Goal: Information Seeking & Learning: Learn about a topic

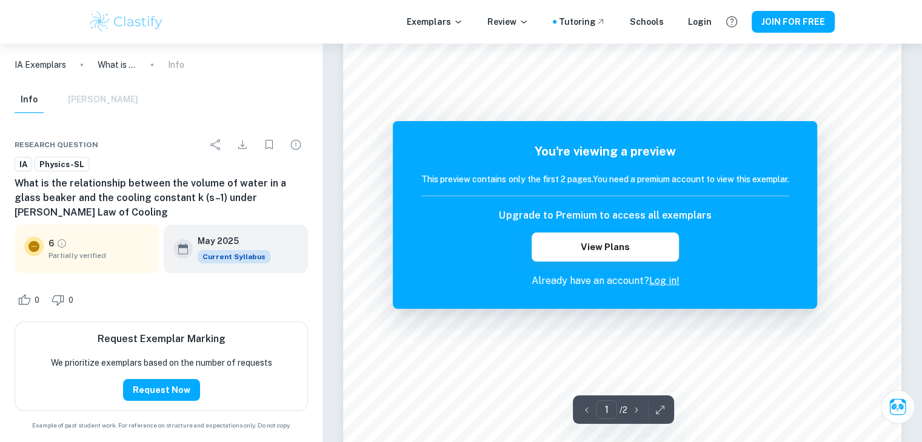
scroll to position [162, 0]
click at [608, 245] on button "View Plans" at bounding box center [604, 247] width 147 height 29
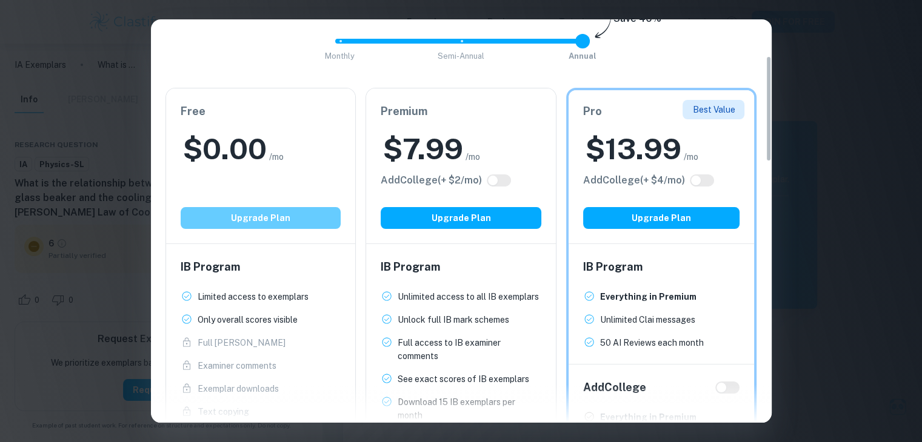
scroll to position [138, 0]
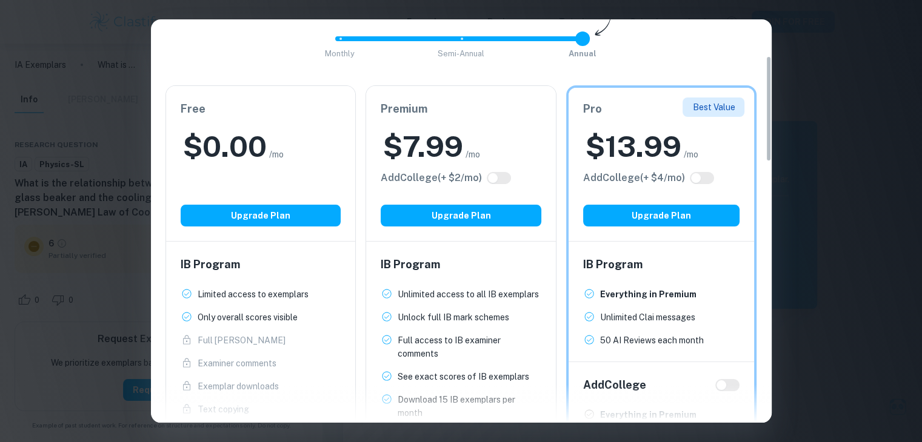
click at [811, 97] on div "Easily Ace Your IB Coursework & Crush College Essays. Get Clastify Premium Get …" at bounding box center [461, 221] width 922 height 442
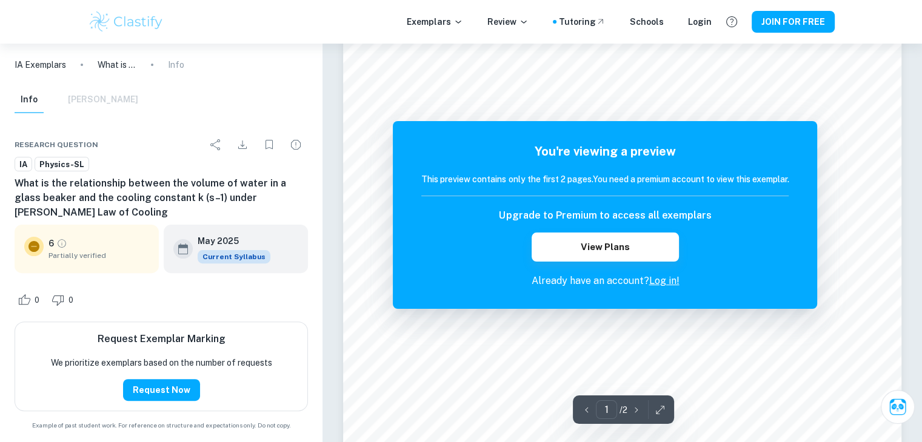
scroll to position [0, 0]
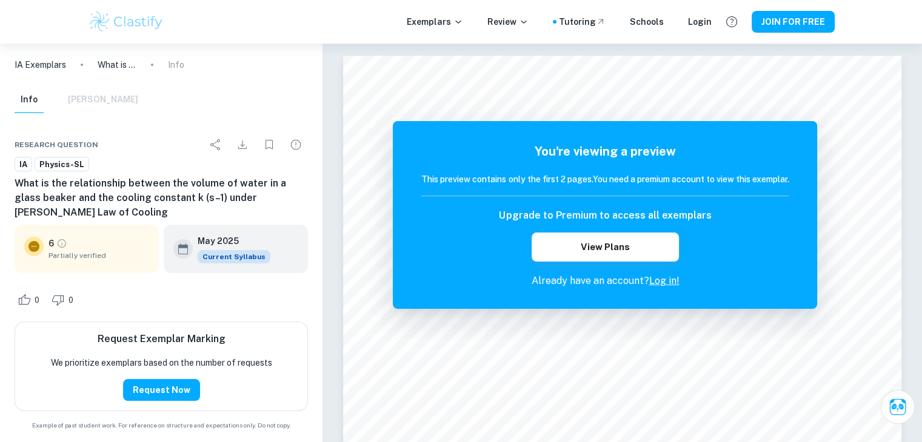
click at [116, 182] on h6 "What is the relationship between the volume of water in a glass beaker and the …" at bounding box center [161, 198] width 293 height 44
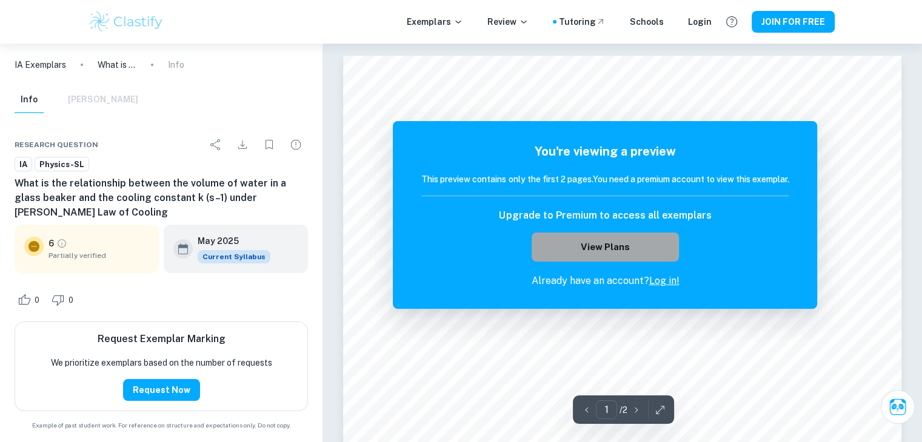
click at [604, 251] on button "View Plans" at bounding box center [604, 247] width 147 height 29
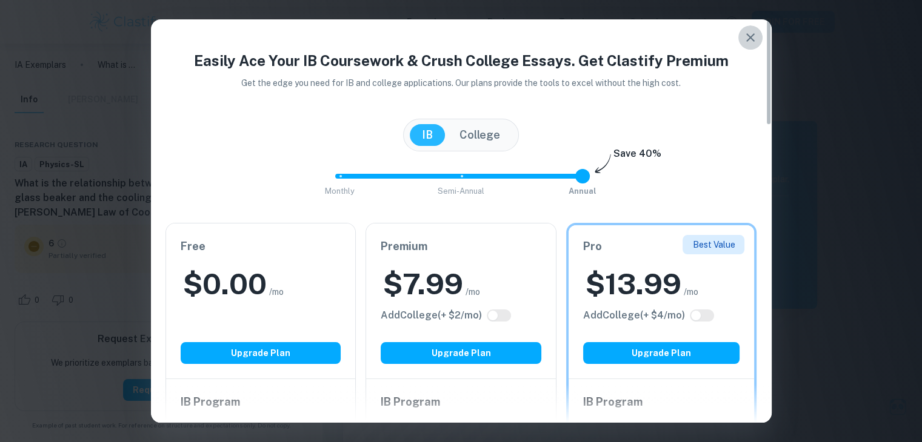
click at [744, 42] on icon "button" at bounding box center [750, 37] width 15 height 15
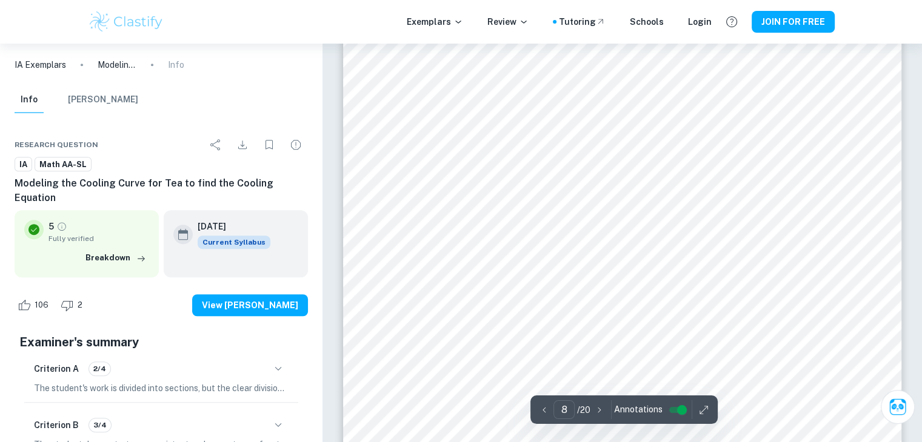
scroll to position [5449, 0]
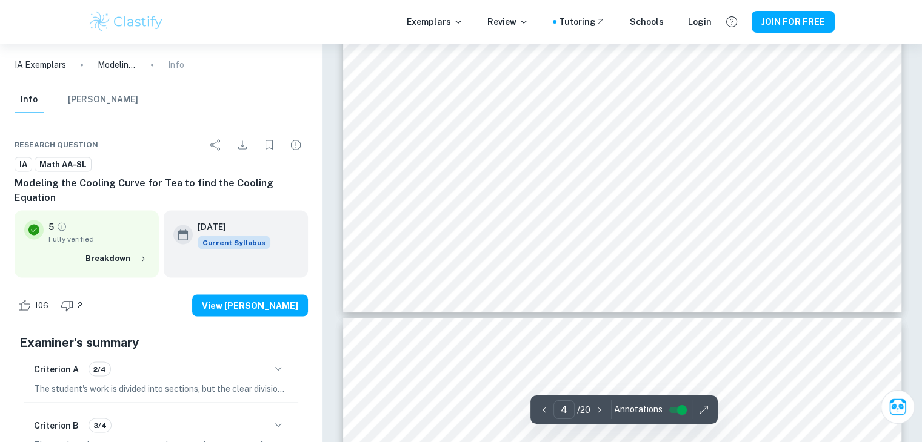
type input "3"
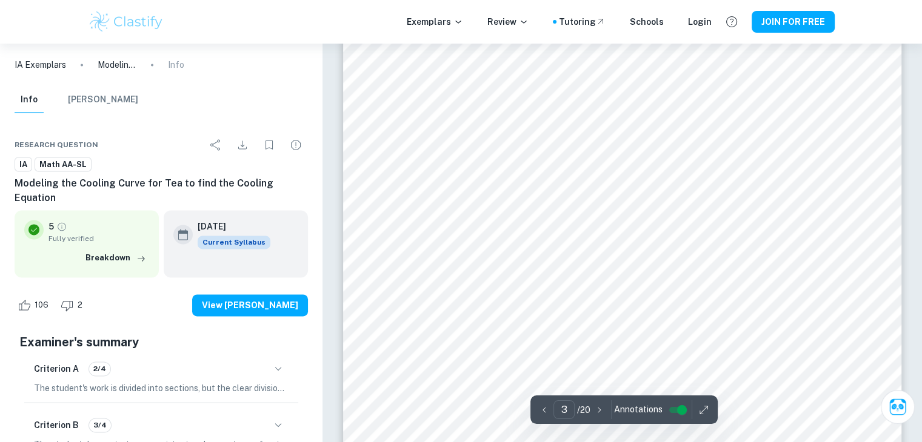
scroll to position [1819, 0]
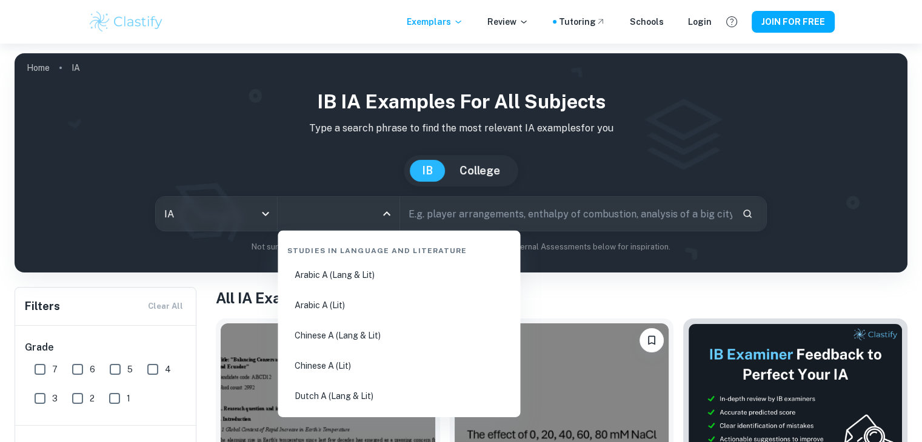
click at [368, 220] on input "All Subjects" at bounding box center [329, 213] width 92 height 23
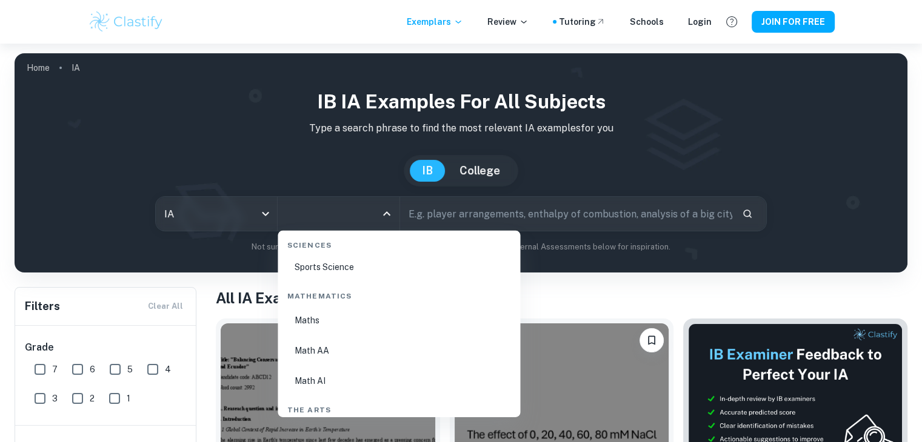
scroll to position [2047, 0]
click at [305, 349] on li "Math AA" at bounding box center [398, 350] width 233 height 28
type input "Math AA"
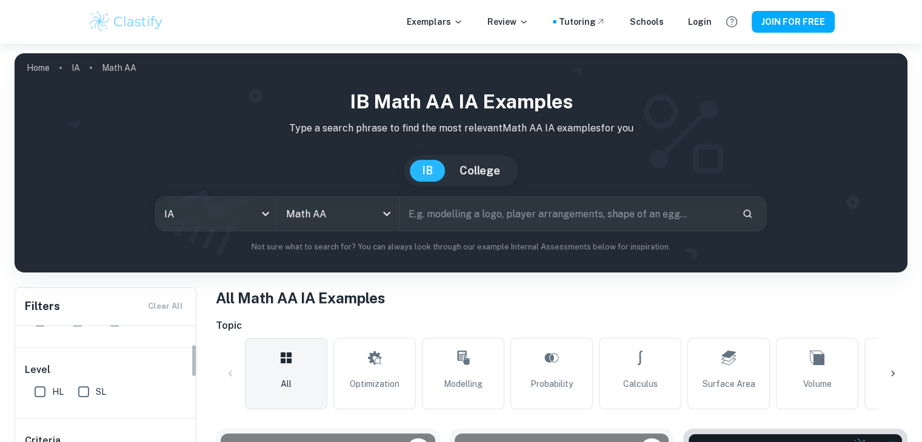
scroll to position [78, 0]
click at [38, 387] on input "HL" at bounding box center [40, 392] width 24 height 24
checkbox input "true"
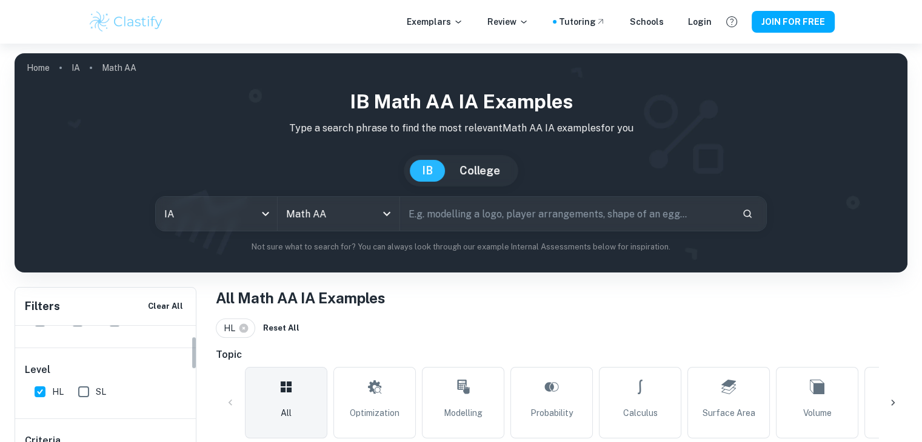
scroll to position [0, 0]
click at [31, 373] on input "7" at bounding box center [40, 369] width 24 height 24
checkbox input "true"
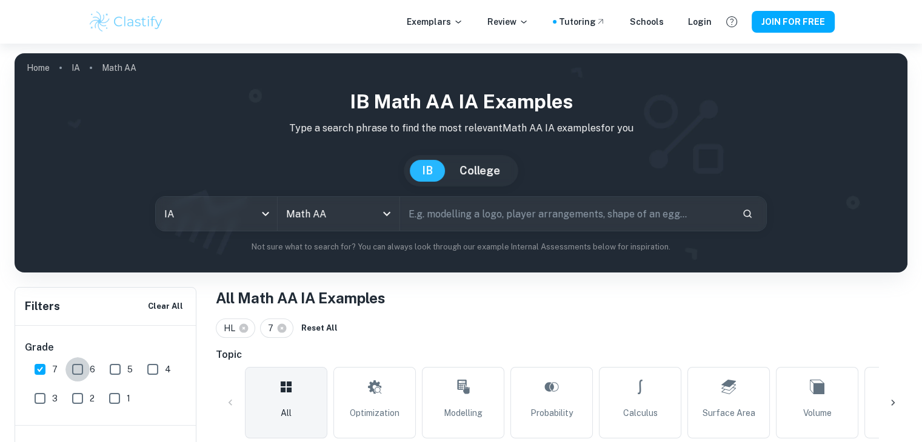
click at [85, 371] on input "6" at bounding box center [77, 369] width 24 height 24
checkbox input "true"
click at [95, 370] on div "6" at bounding box center [86, 367] width 38 height 29
click at [117, 374] on input "5" at bounding box center [115, 369] width 24 height 24
checkbox input "true"
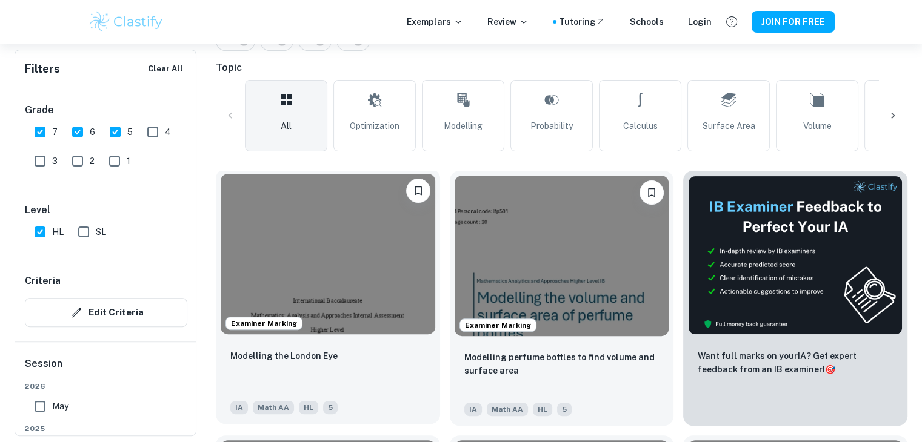
scroll to position [320, 0]
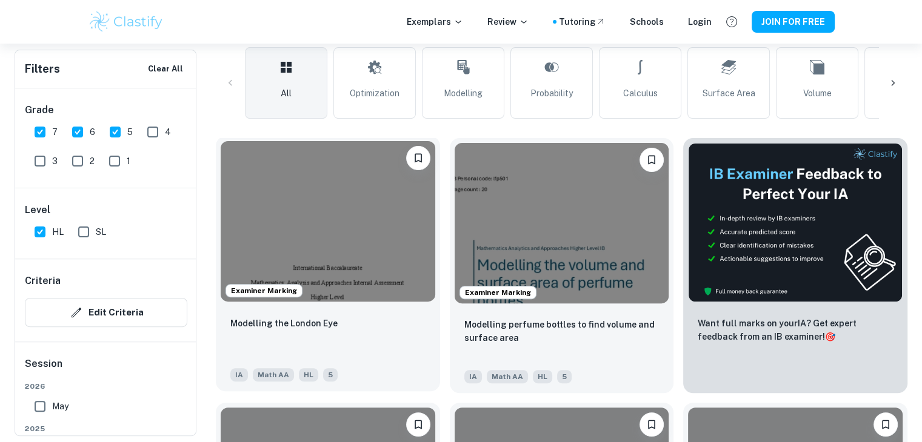
click at [393, 257] on img at bounding box center [328, 221] width 214 height 161
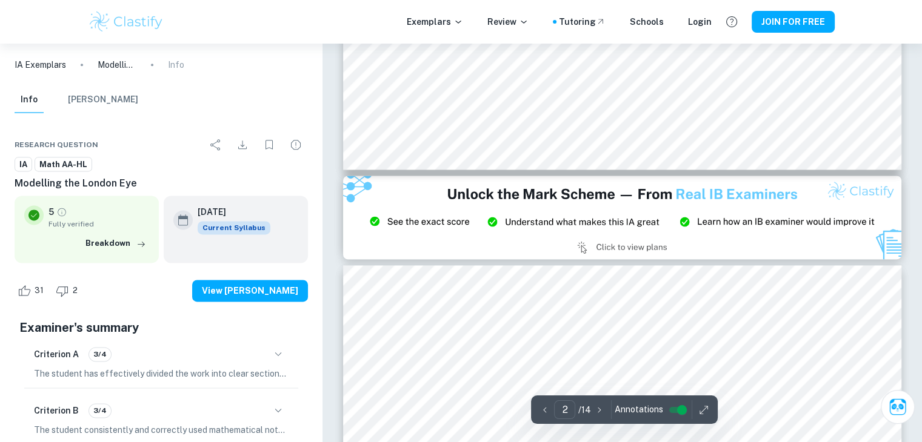
scroll to position [1576, 0]
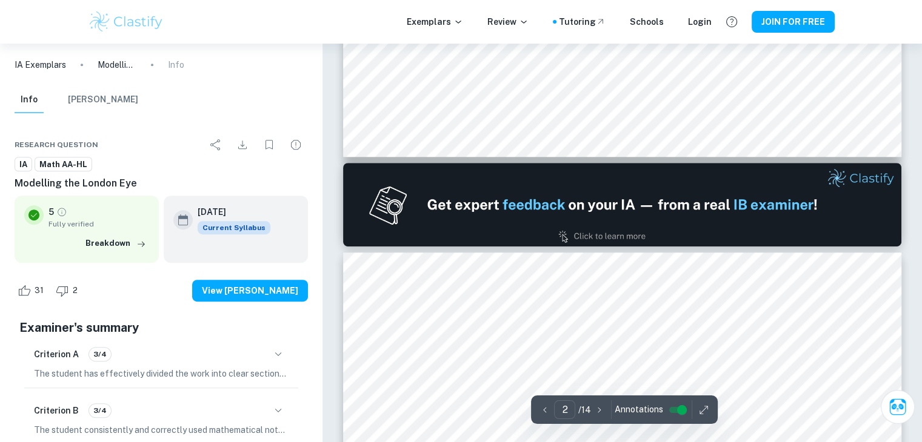
type input "1"
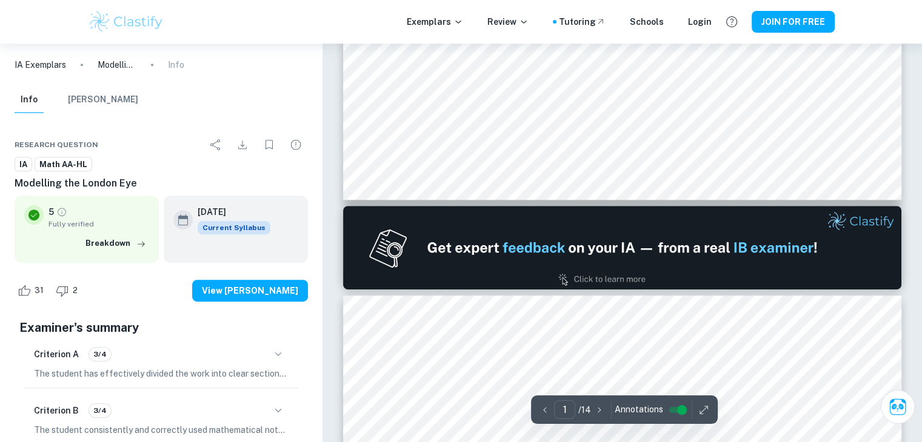
scroll to position [643, 0]
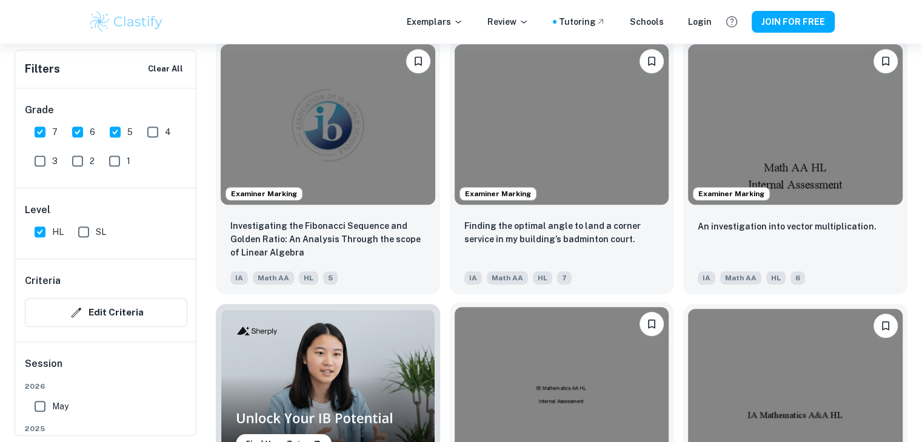
scroll to position [679, 0]
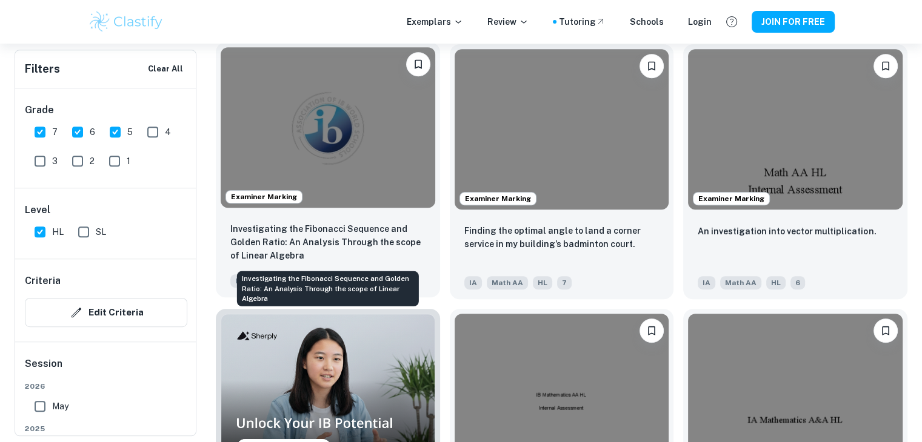
click at [330, 245] on p "Investigating the Fibonacci Sequence and Golden Ratio: An Analysis Through the …" at bounding box center [327, 242] width 195 height 40
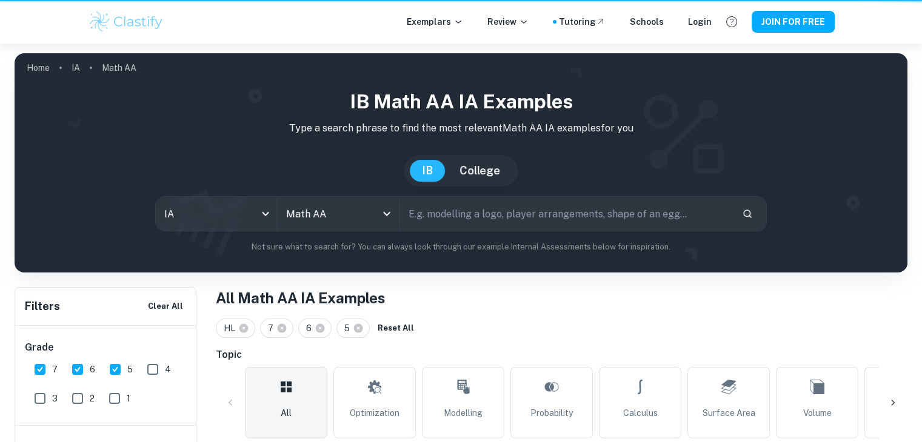
scroll to position [679, 0]
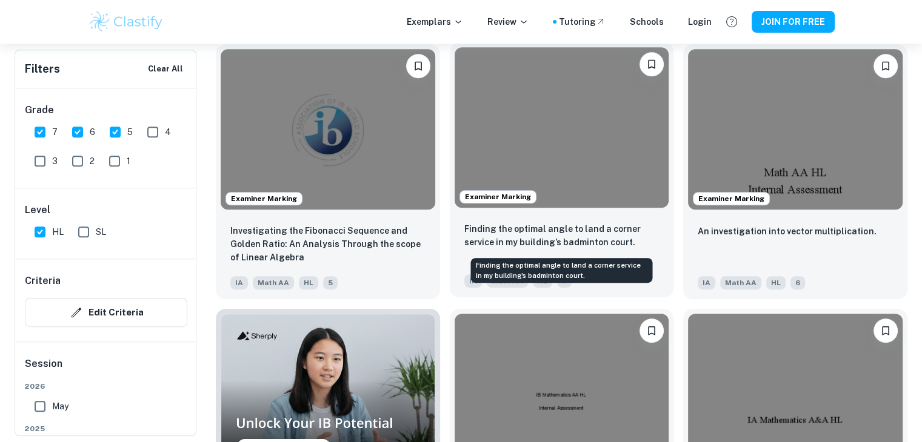
click at [515, 225] on p "Finding the optimal angle to land a corner service in my building’s badminton c…" at bounding box center [561, 235] width 195 height 27
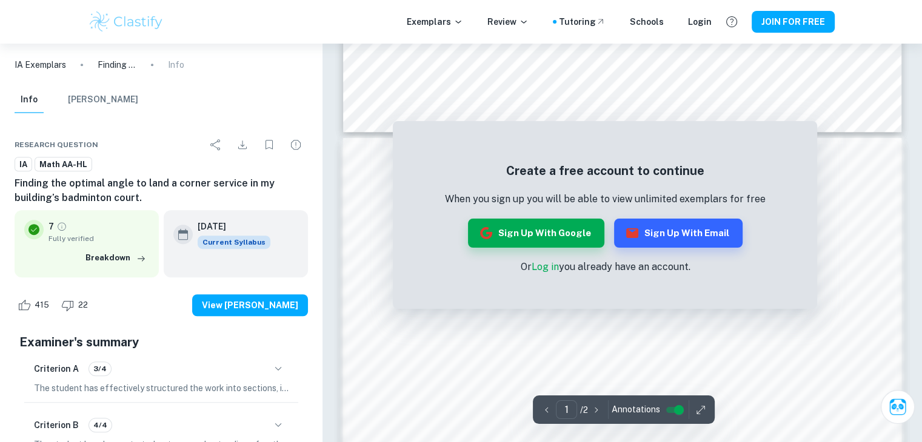
scroll to position [714, 0]
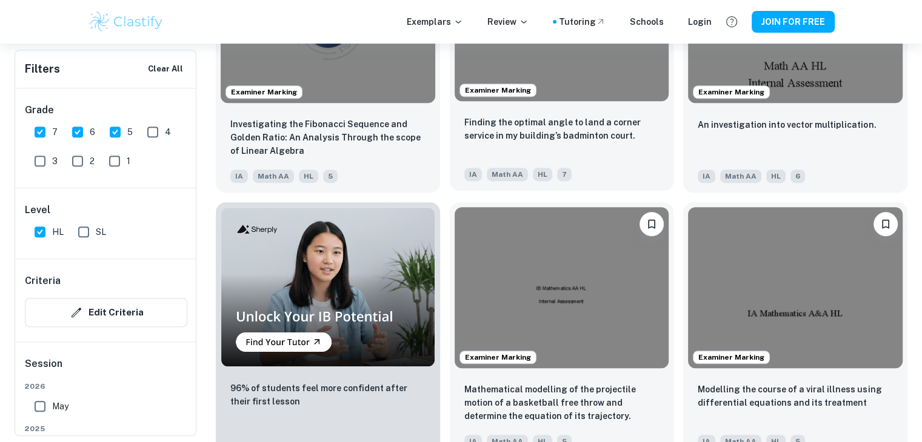
scroll to position [788, 0]
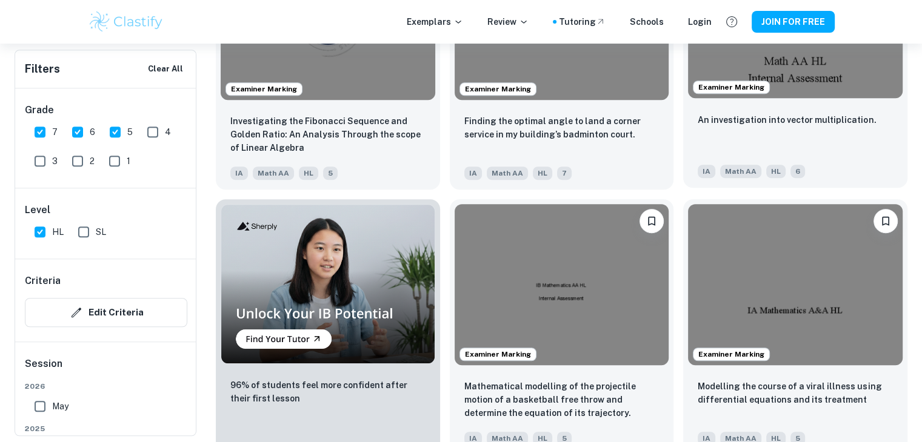
click at [742, 88] on span "Examiner Marking" at bounding box center [731, 87] width 76 height 11
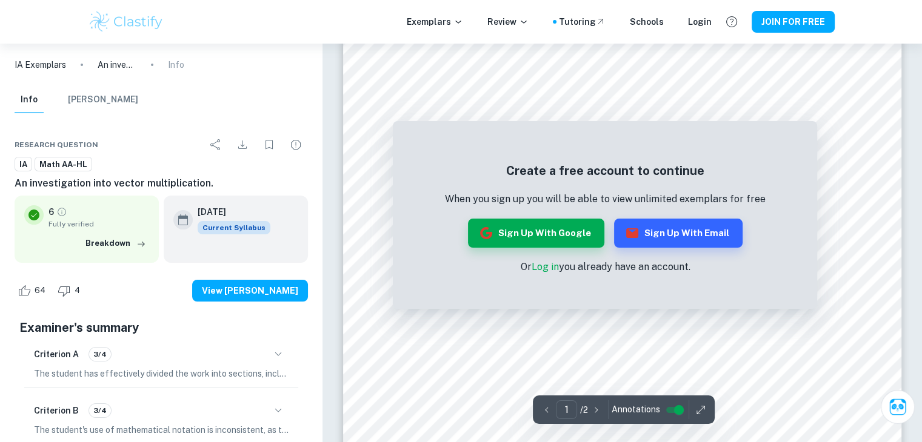
scroll to position [179, 0]
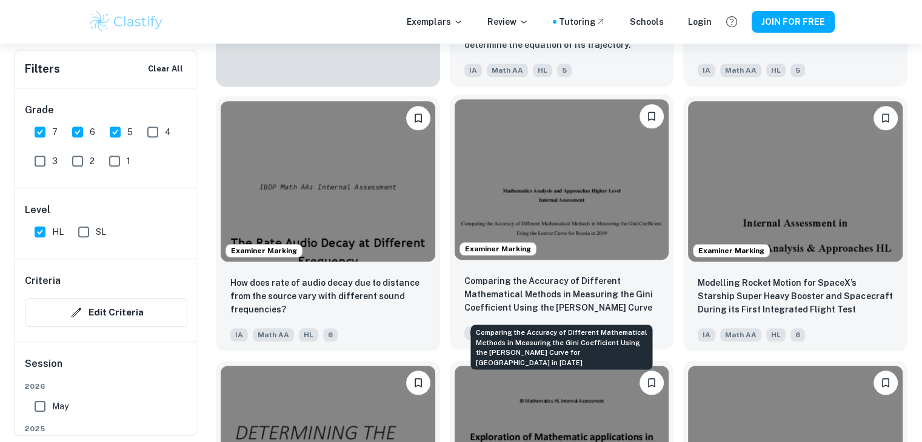
scroll to position [1184, 0]
